Goal: Information Seeking & Learning: Learn about a topic

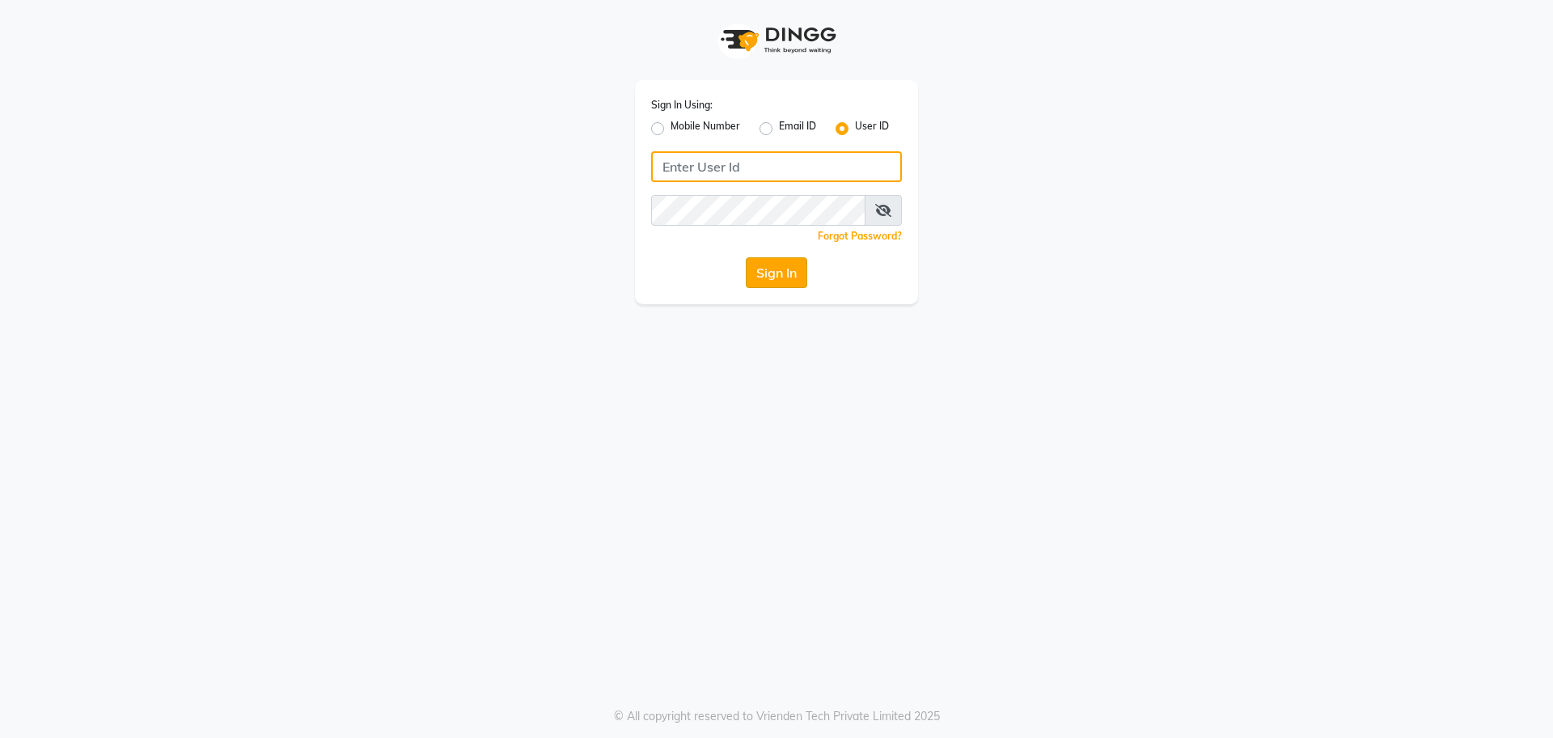
type input "[EMAIL_ADDRESS][DOMAIN_NAME]"
click at [771, 261] on button "Sign In" at bounding box center [776, 272] width 61 height 31
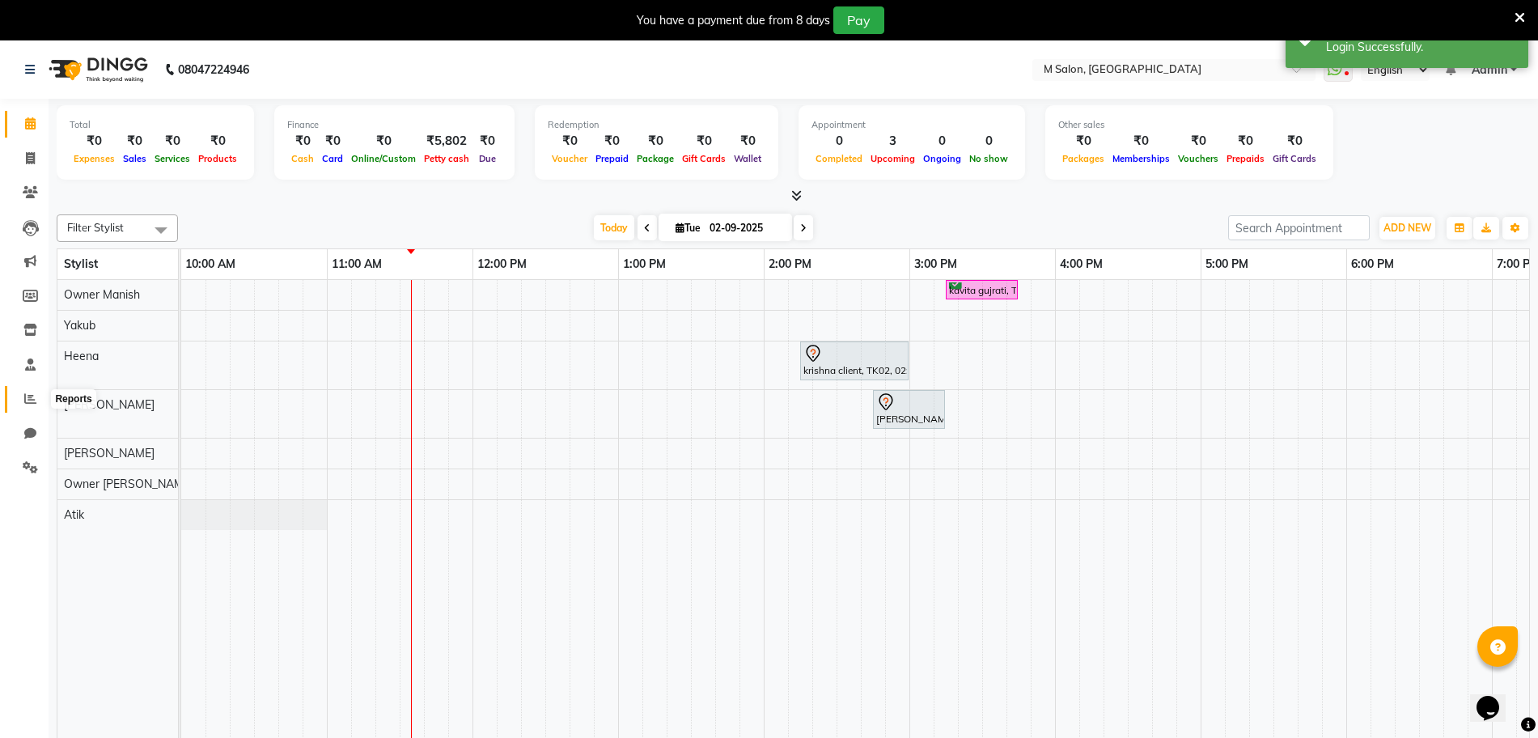
click at [29, 402] on icon at bounding box center [30, 398] width 12 height 12
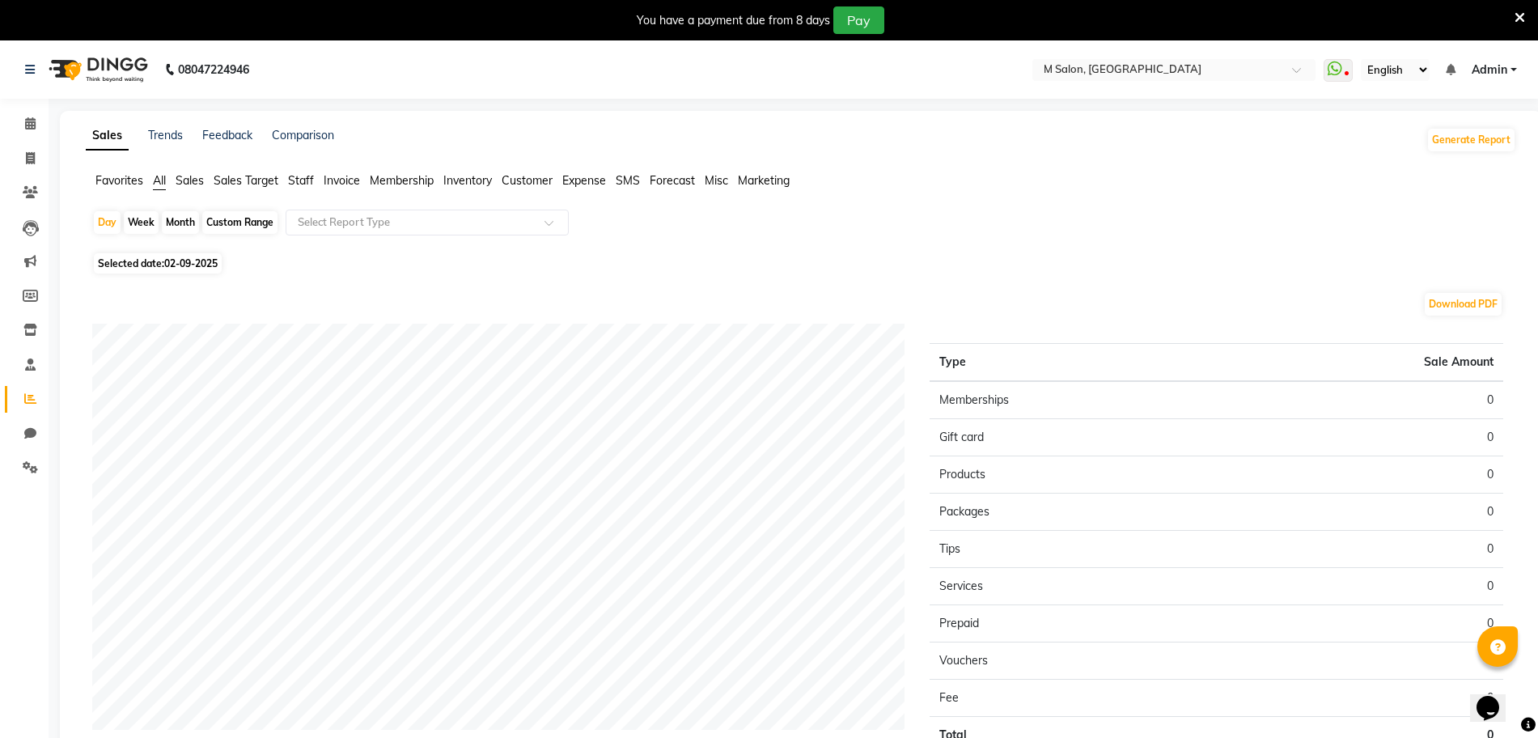
click at [301, 182] on span "Staff" at bounding box center [301, 180] width 26 height 15
click at [168, 222] on div "Month" at bounding box center [180, 222] width 37 height 23
select select "9"
select select "2025"
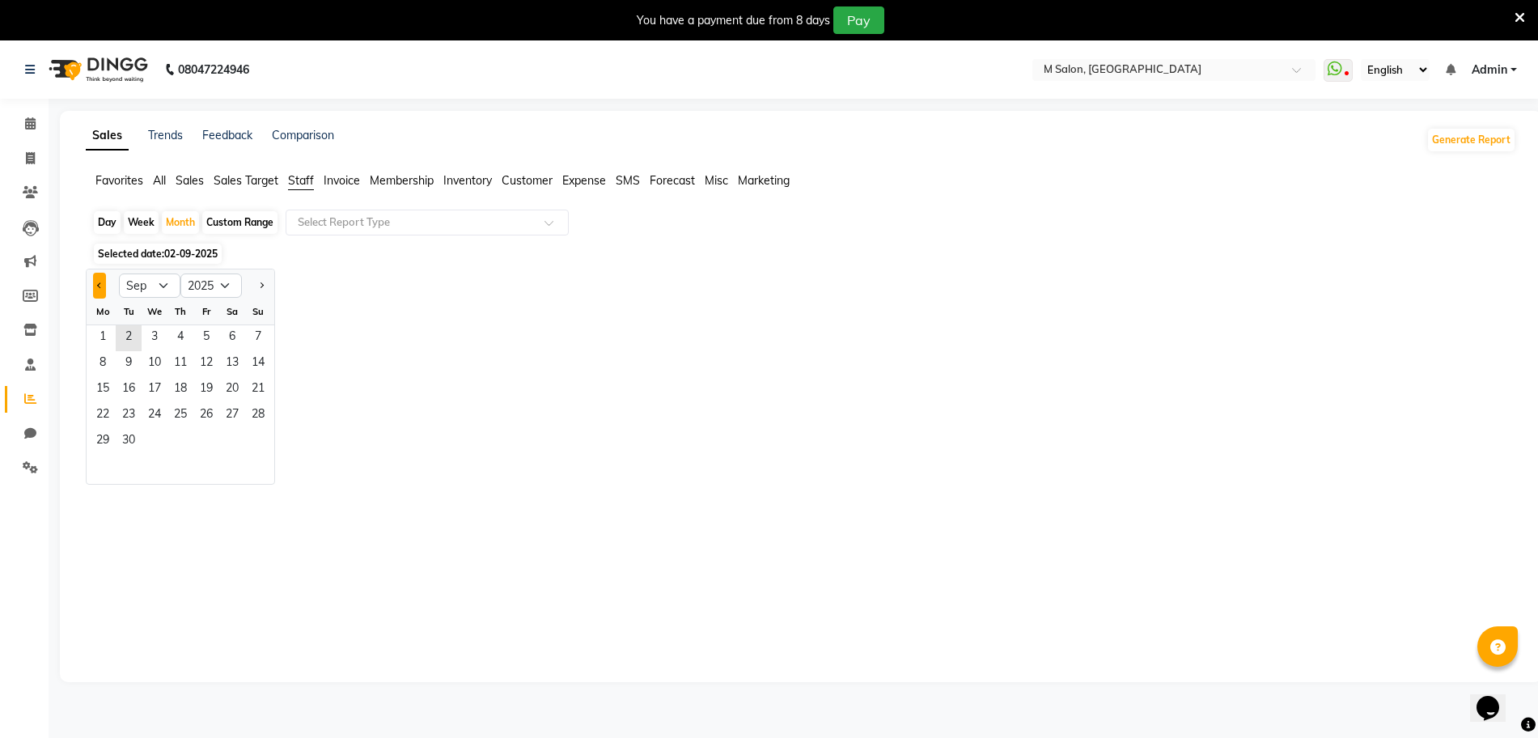
click at [100, 283] on span "Previous month" at bounding box center [100, 285] width 6 height 6
select select "8"
click at [255, 434] on span "31" at bounding box center [258, 442] width 26 height 26
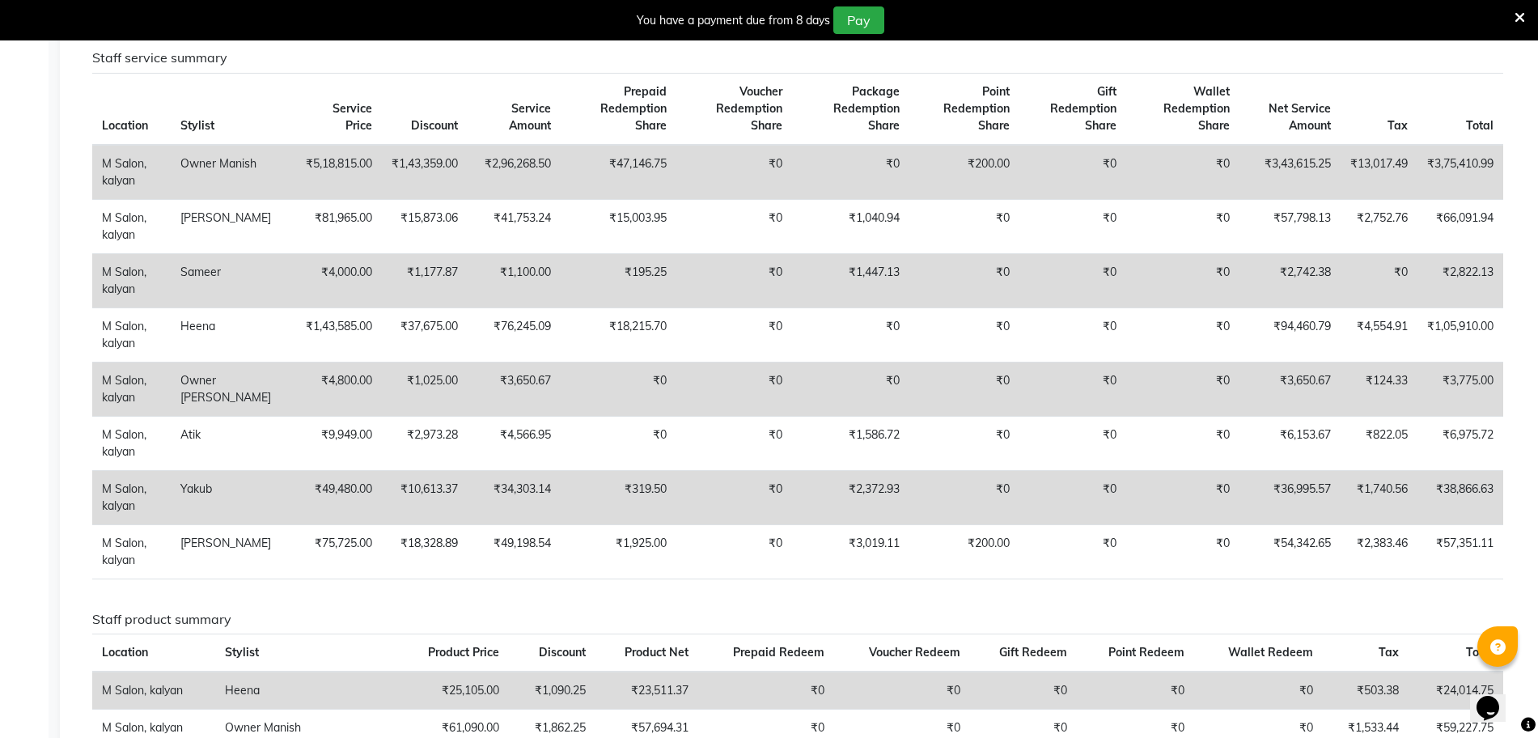
scroll to position [691, 0]
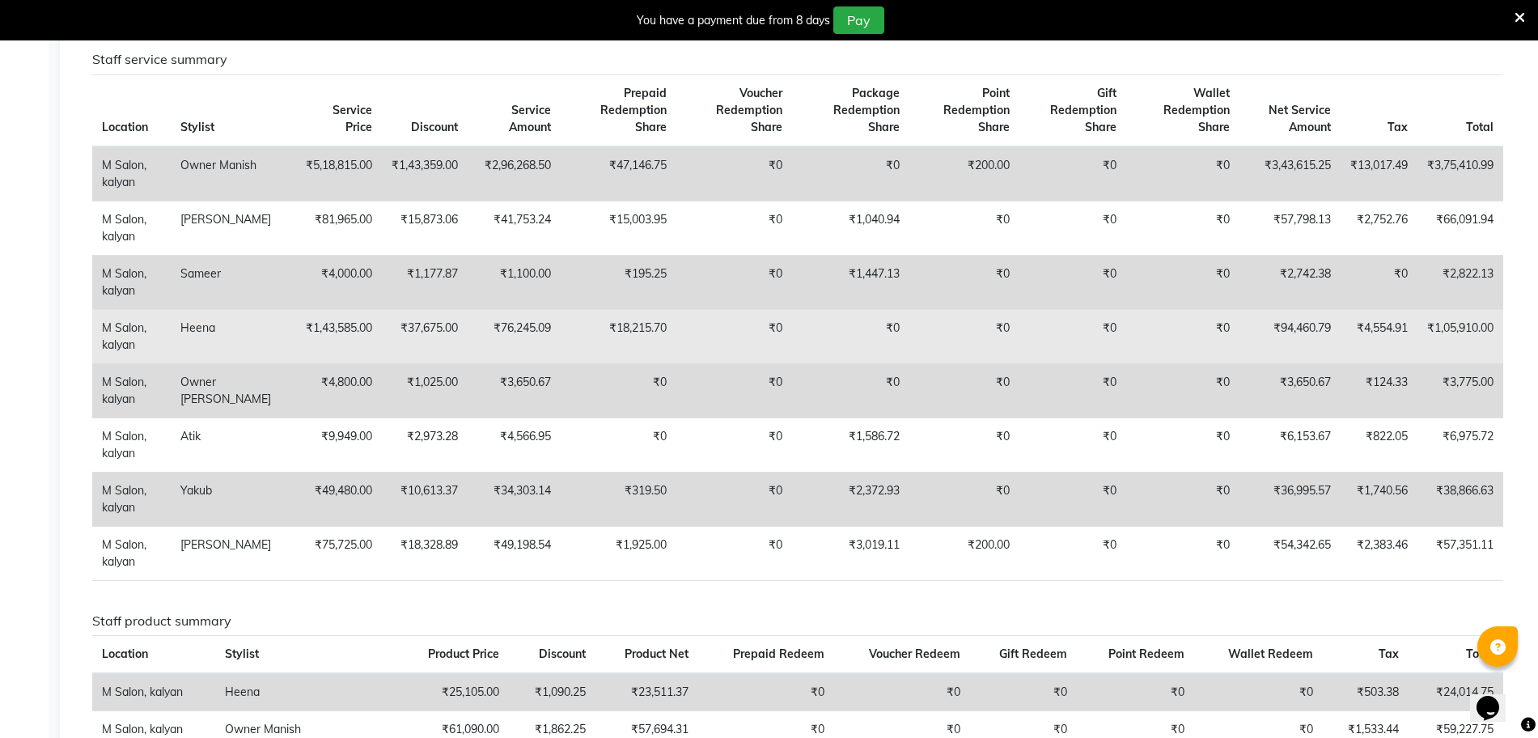
click at [308, 363] on td "₹1,43,585.00" at bounding box center [338, 336] width 87 height 54
click at [397, 363] on td "₹37,675.00" at bounding box center [425, 336] width 86 height 54
click at [428, 363] on td "₹37,675.00" at bounding box center [425, 336] width 86 height 54
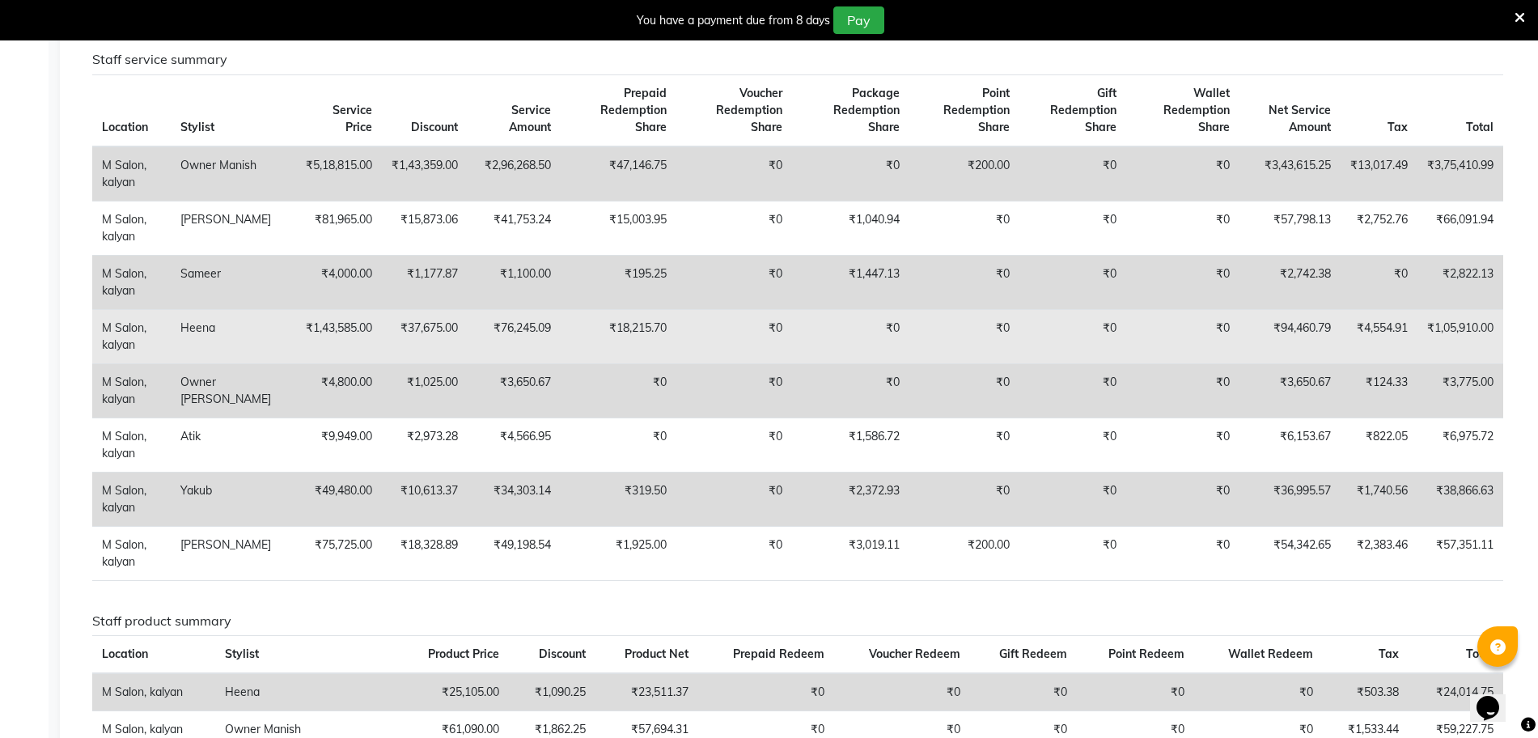
click at [1293, 363] on td "₹94,460.79" at bounding box center [1289, 336] width 101 height 54
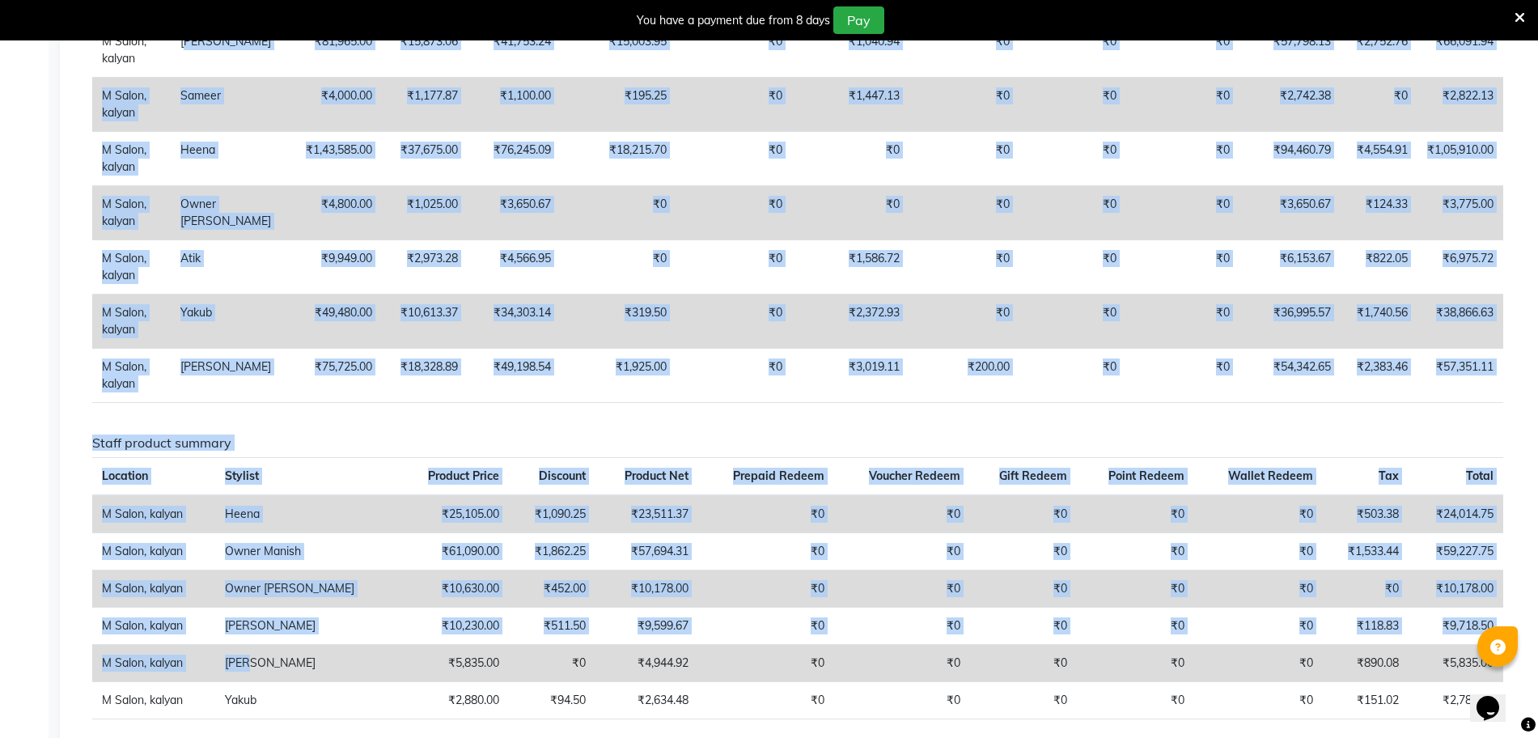
scroll to position [871, 0]
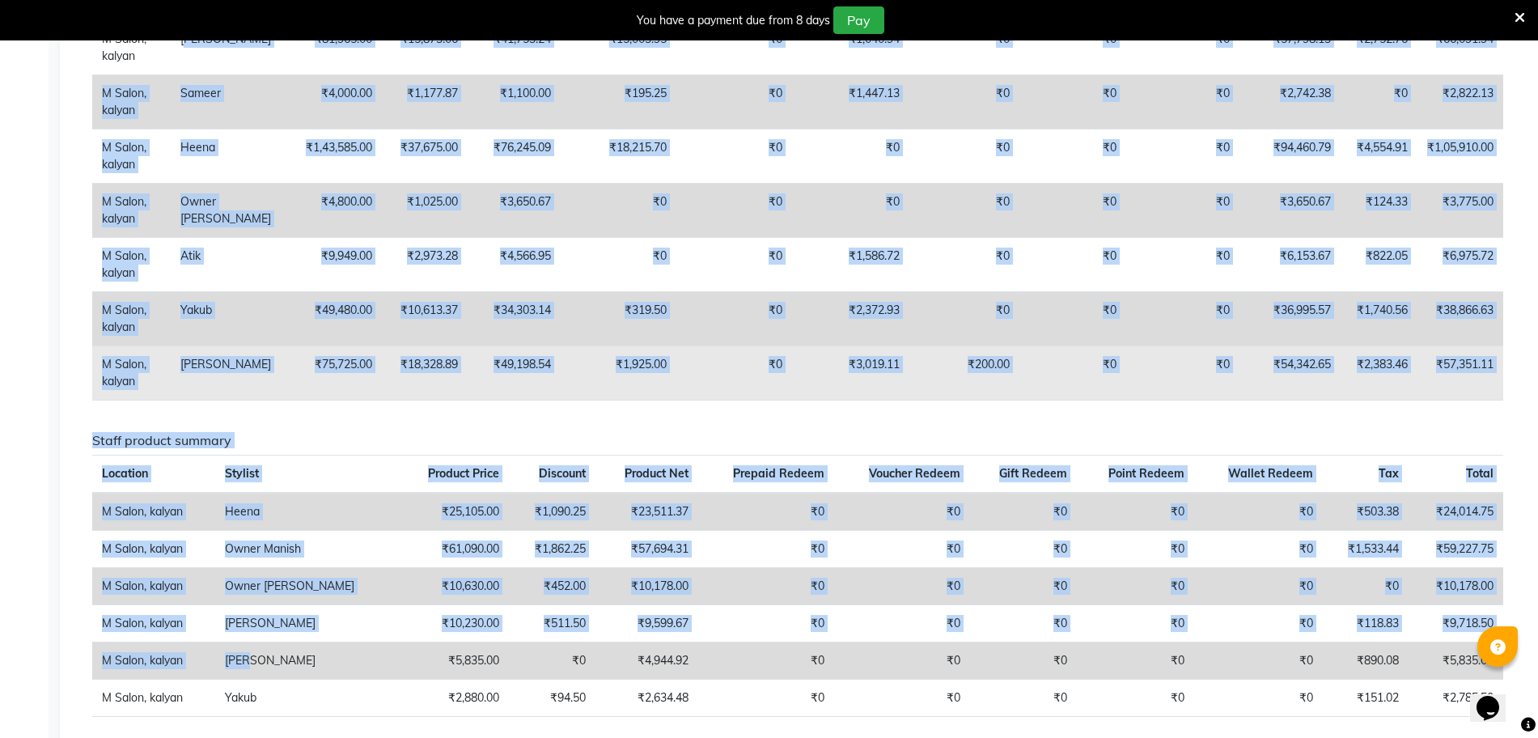
drag, startPoint x: 185, startPoint y: 365, endPoint x: 264, endPoint y: 450, distance: 115.7
click at [264, 400] on tbody "M Salon, kalyan Owner Manish ₹5,18,815.00 ₹1,43,359.00 ₹2,96,268.50 ₹47,146.75 …" at bounding box center [797, 183] width 1411 height 434
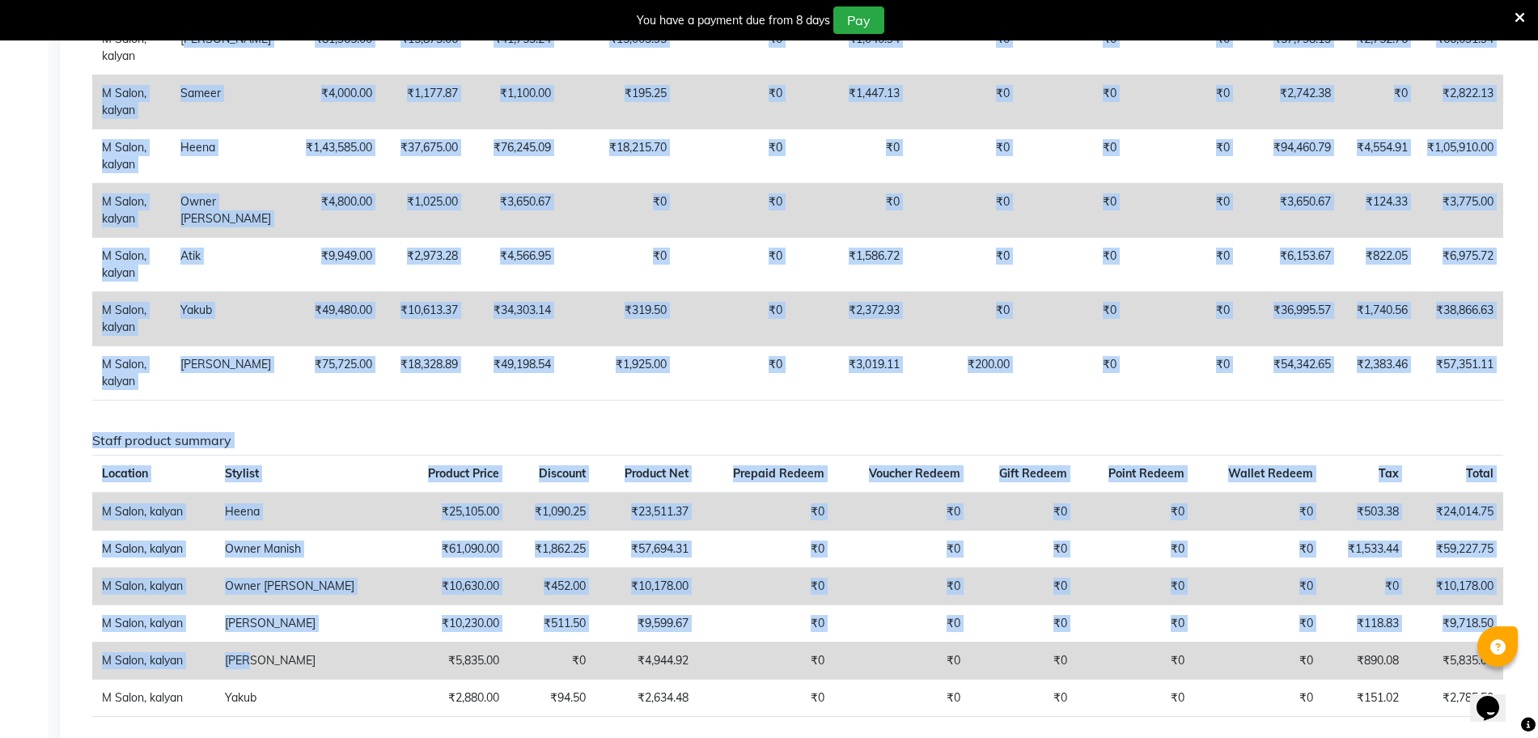
click at [382, 345] on td "₹10,613.37" at bounding box center [425, 318] width 86 height 54
click at [295, 237] on td "₹4,800.00" at bounding box center [338, 210] width 87 height 54
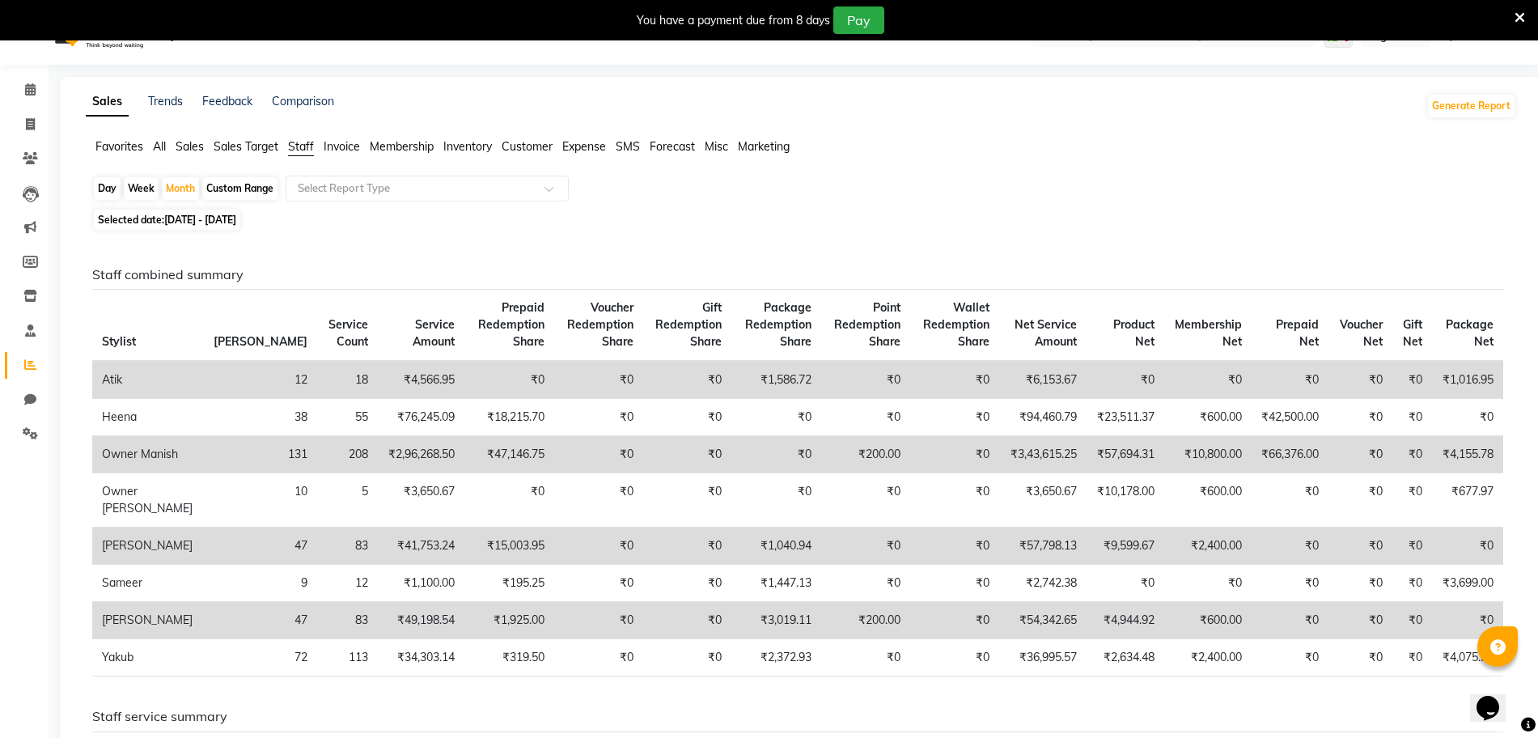
scroll to position [0, 0]
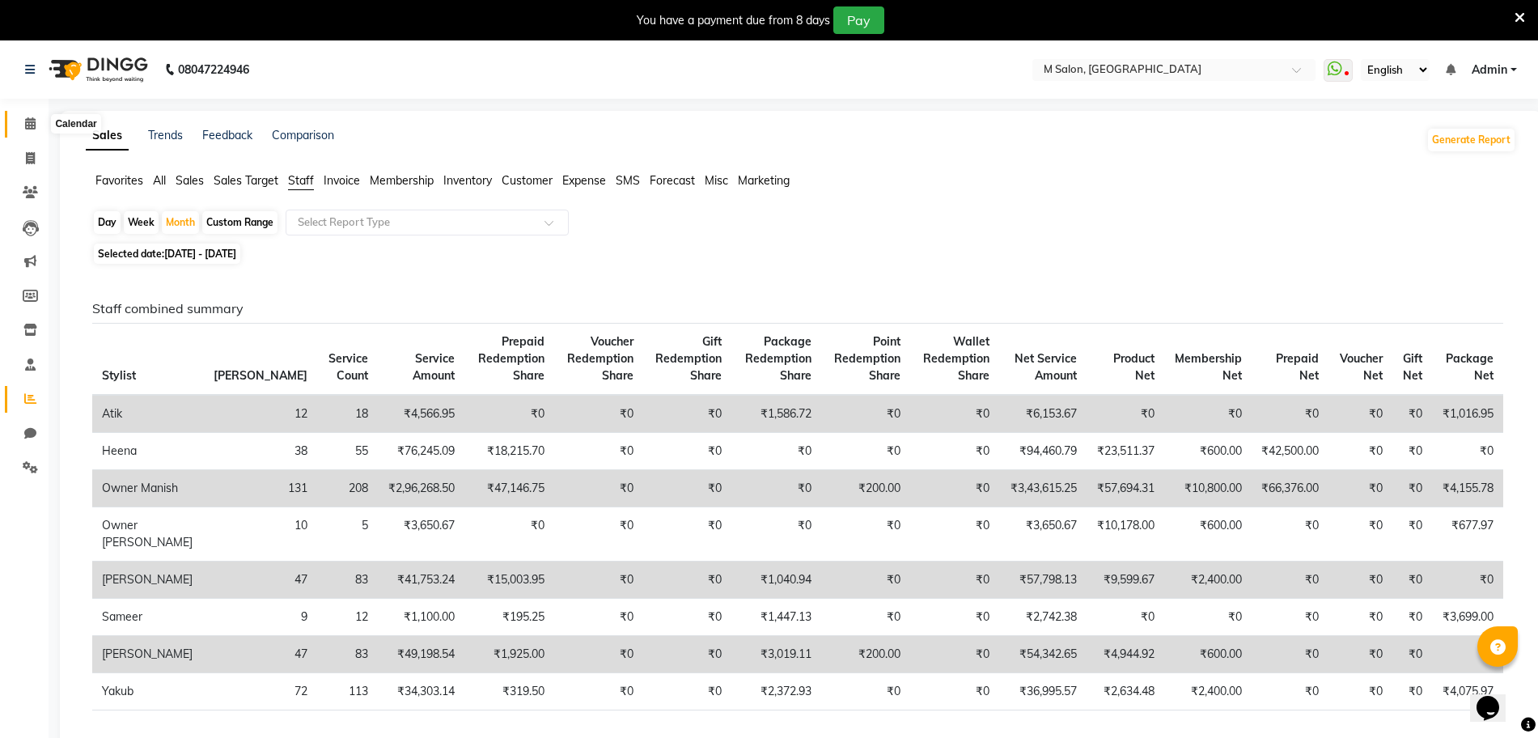
click at [31, 129] on icon at bounding box center [30, 123] width 11 height 12
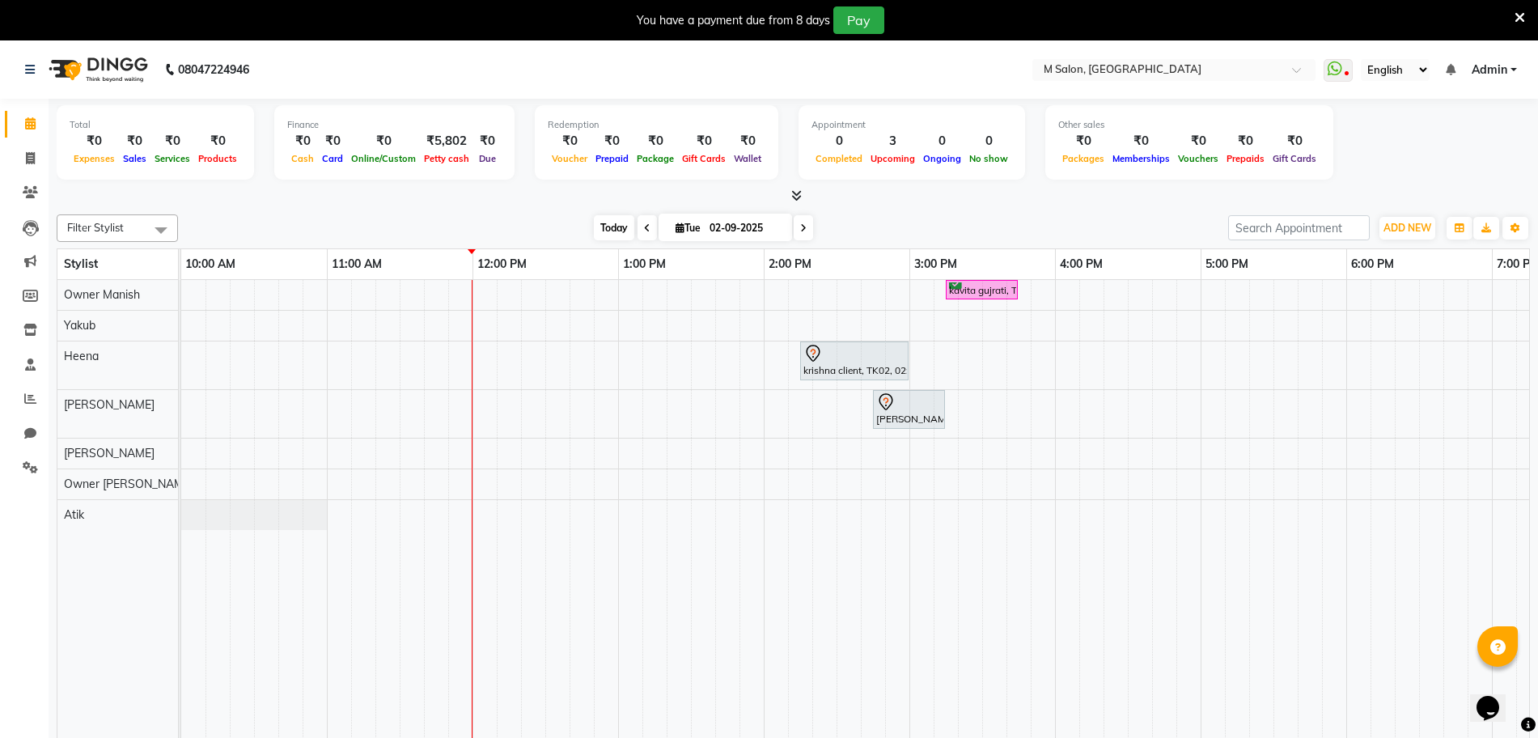
click at [607, 228] on span "Today" at bounding box center [614, 227] width 40 height 25
